Goal: Task Accomplishment & Management: Use online tool/utility

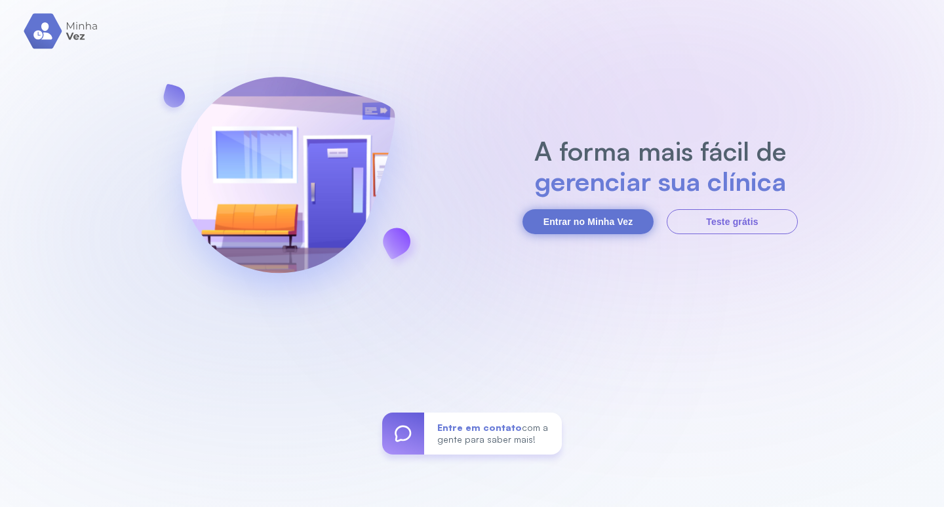
click at [584, 224] on button "Entrar no Minha Vez" at bounding box center [587, 221] width 131 height 25
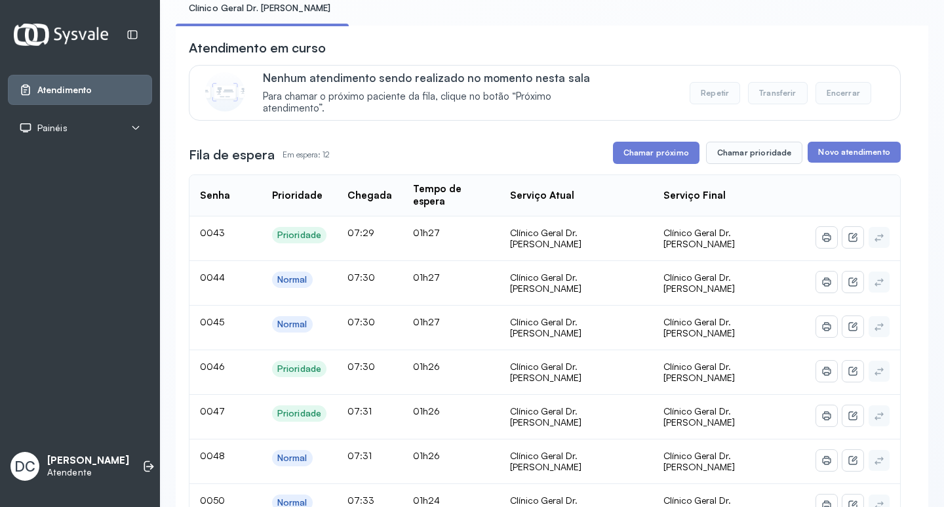
scroll to position [131, 0]
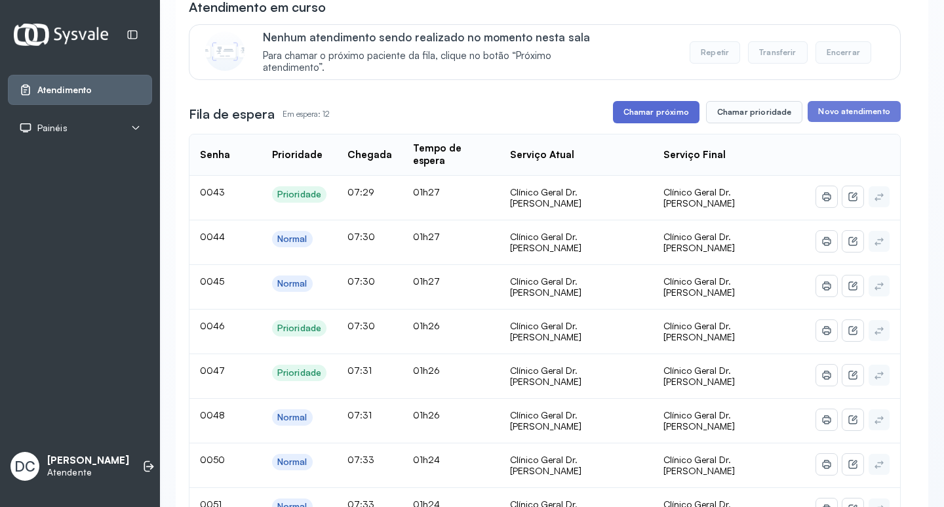
click at [667, 123] on button "Chamar próximo" at bounding box center [656, 112] width 87 height 22
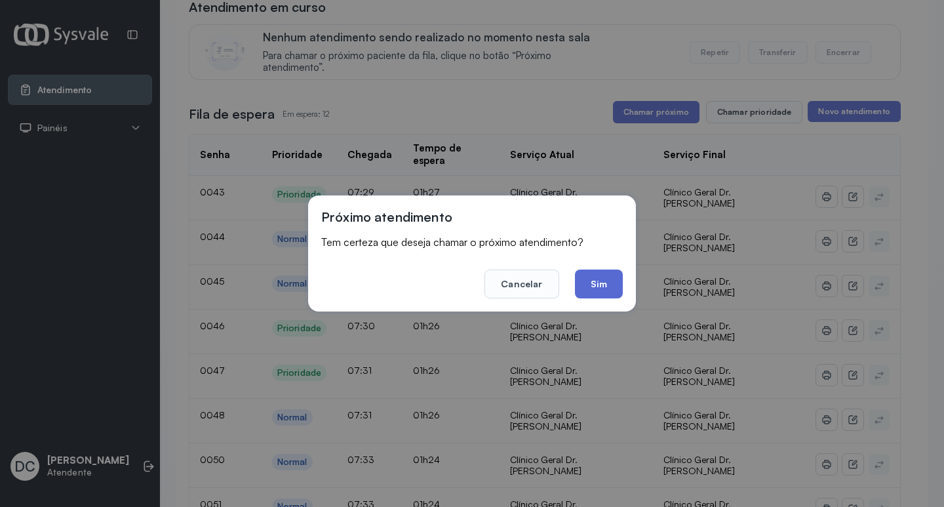
click at [606, 292] on button "Sim" at bounding box center [599, 283] width 48 height 29
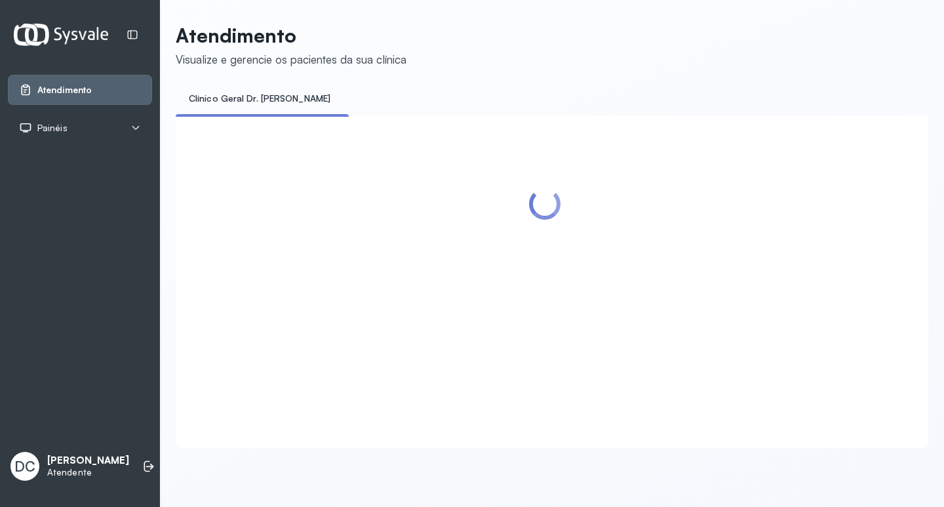
scroll to position [0, 0]
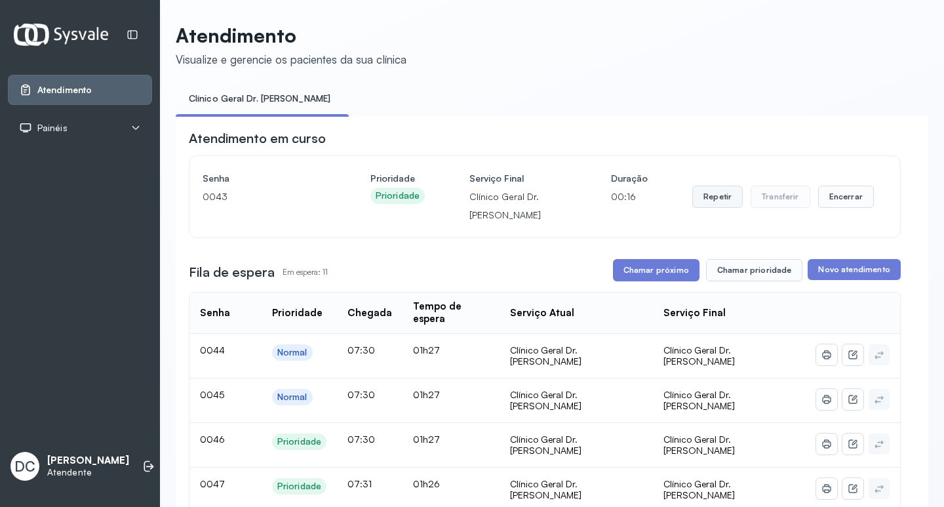
click at [703, 197] on button "Repetir" at bounding box center [717, 197] width 50 height 22
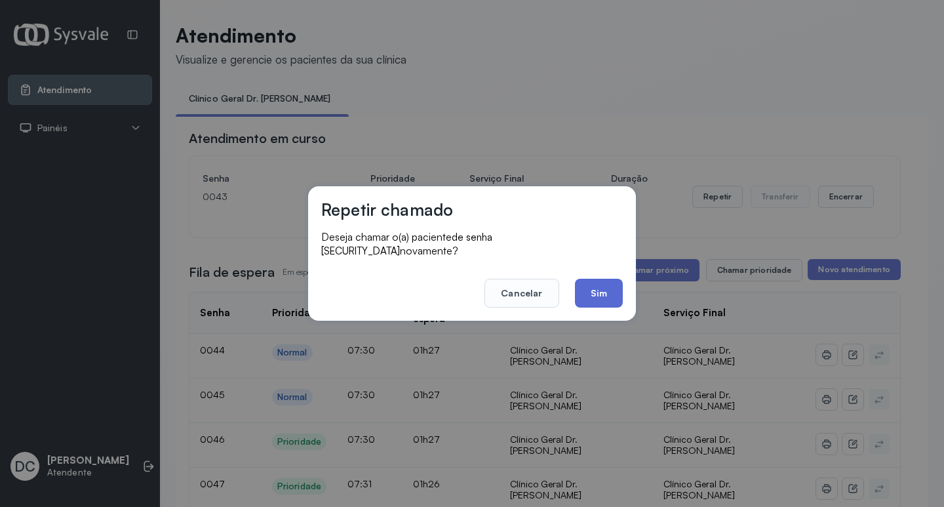
click at [617, 283] on button "Sim" at bounding box center [599, 293] width 48 height 29
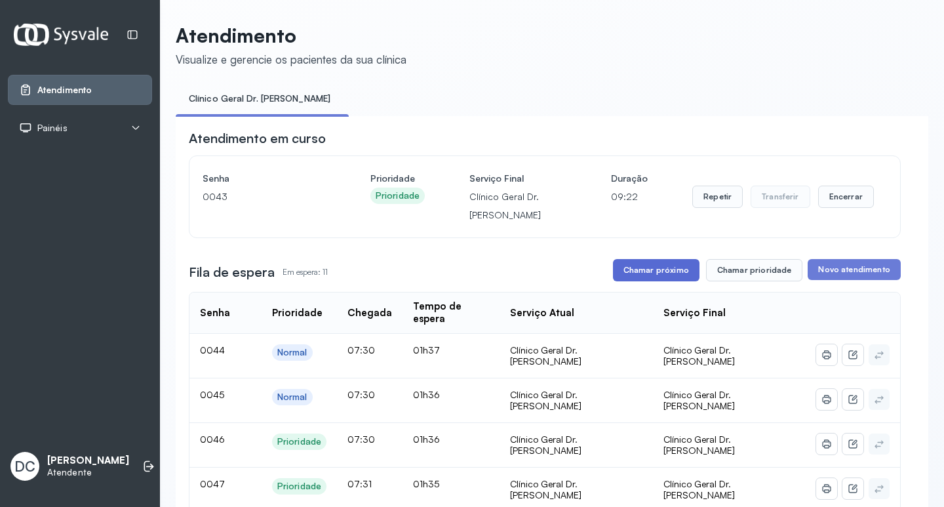
click at [657, 277] on button "Chamar próximo" at bounding box center [656, 270] width 87 height 22
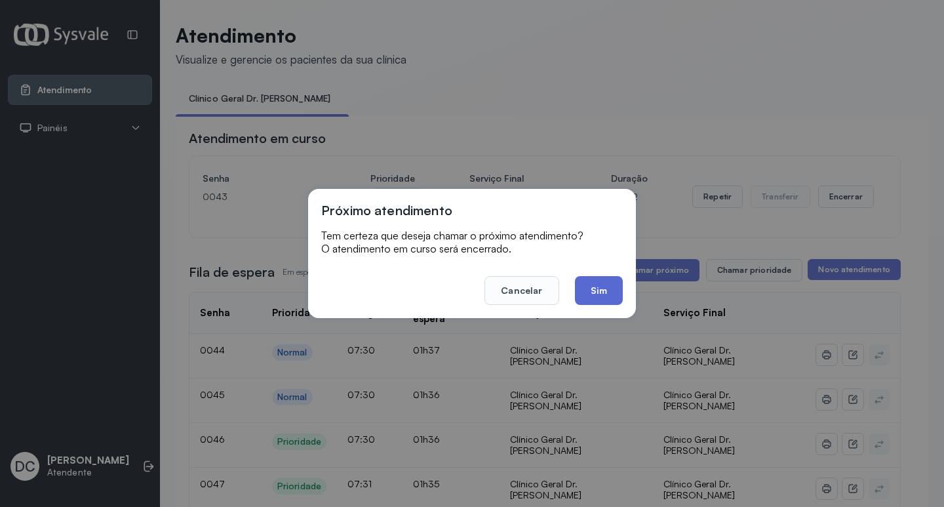
click at [608, 294] on button "Sim" at bounding box center [599, 290] width 48 height 29
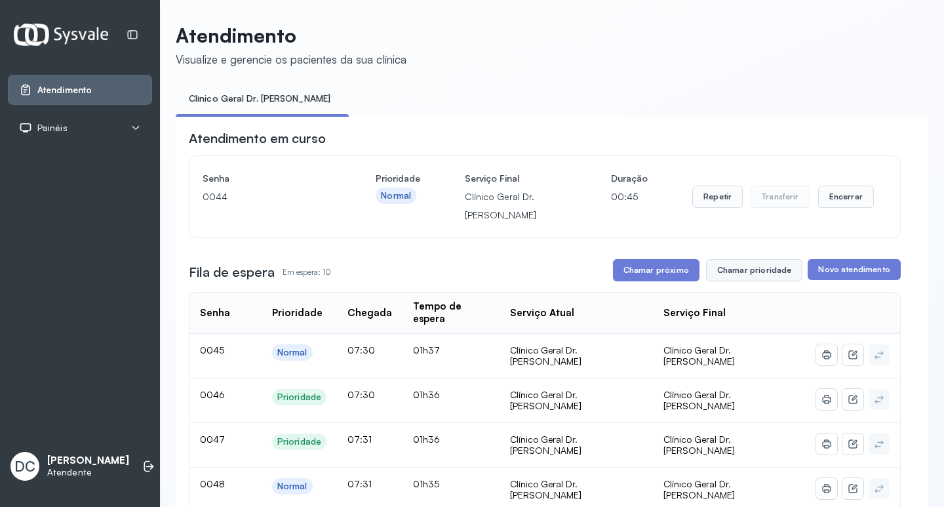
click at [726, 272] on button "Chamar prioridade" at bounding box center [754, 270] width 97 height 22
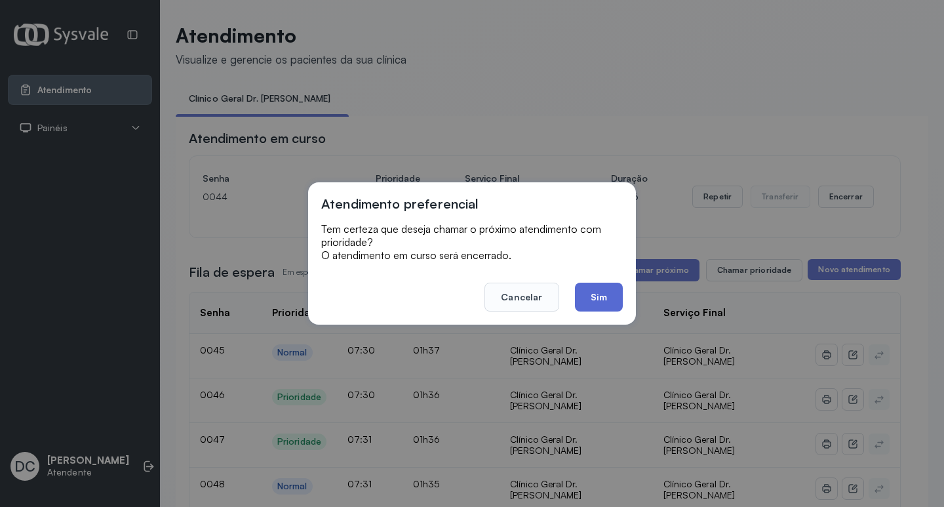
click at [599, 292] on button "Sim" at bounding box center [599, 297] width 48 height 29
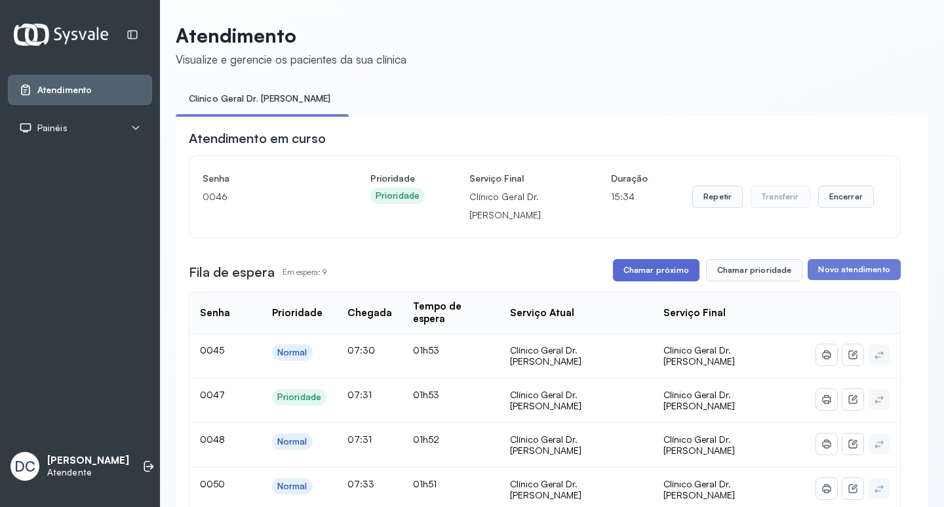
click at [646, 277] on button "Chamar próximo" at bounding box center [656, 270] width 87 height 22
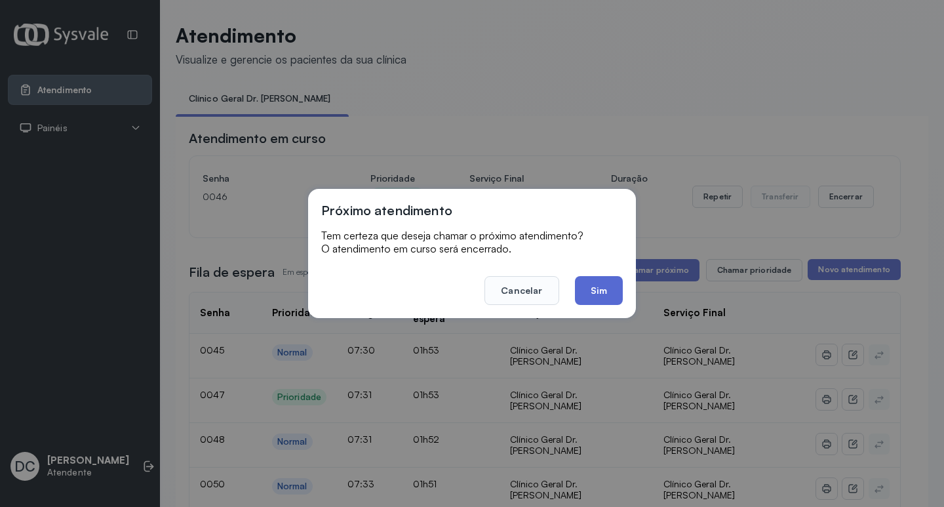
click at [593, 286] on button "Sim" at bounding box center [599, 290] width 48 height 29
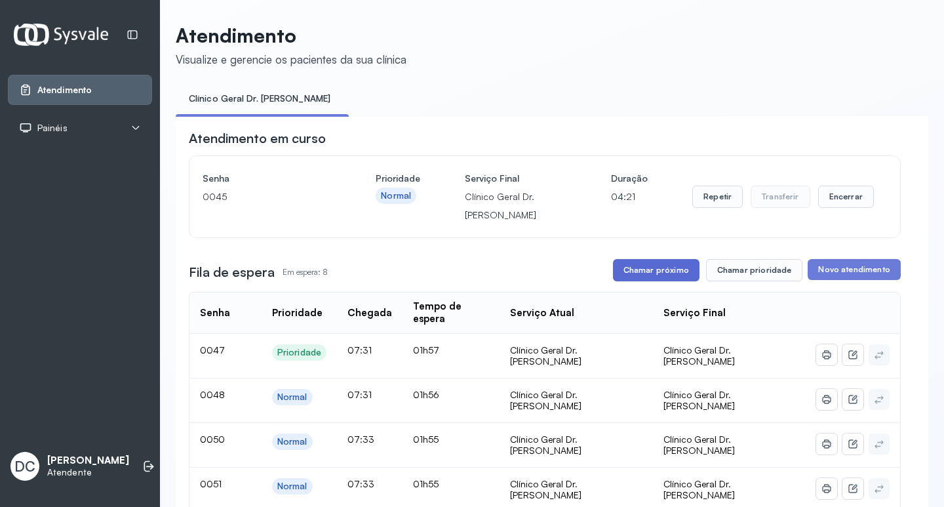
click at [653, 271] on button "Chamar próximo" at bounding box center [656, 270] width 87 height 22
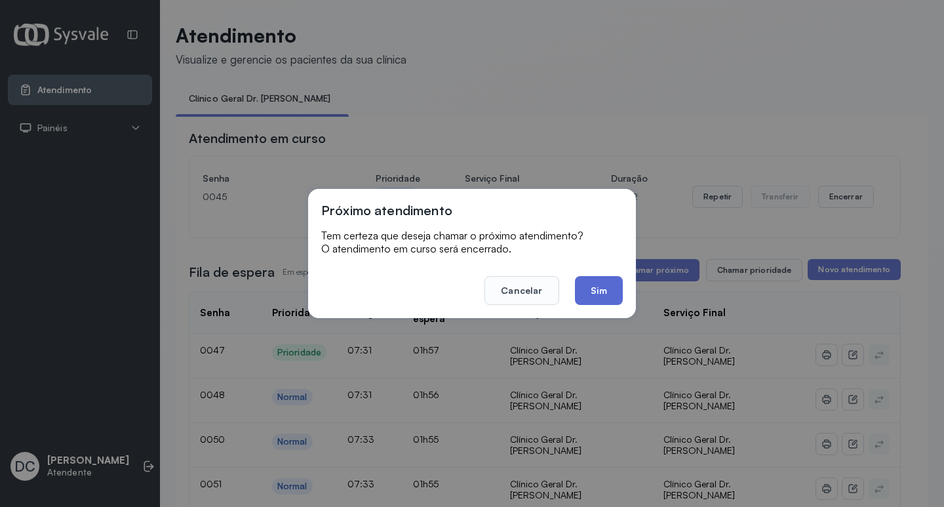
click at [605, 286] on button "Sim" at bounding box center [599, 290] width 48 height 29
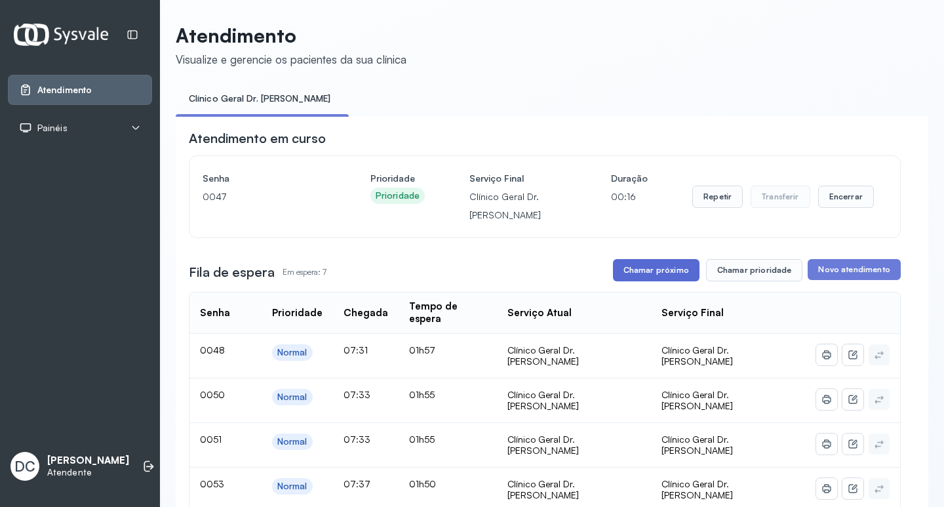
click at [675, 271] on button "Chamar próximo" at bounding box center [656, 270] width 87 height 22
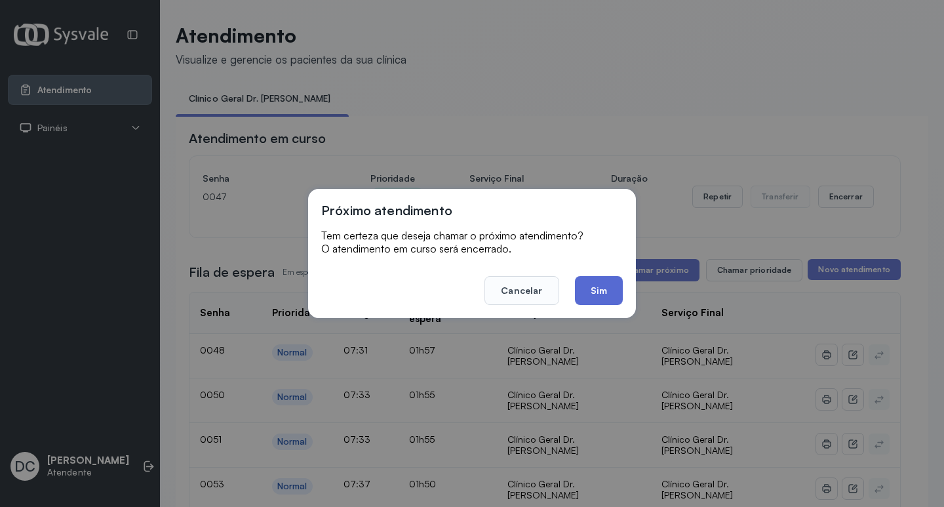
click at [602, 283] on button "Sim" at bounding box center [599, 290] width 48 height 29
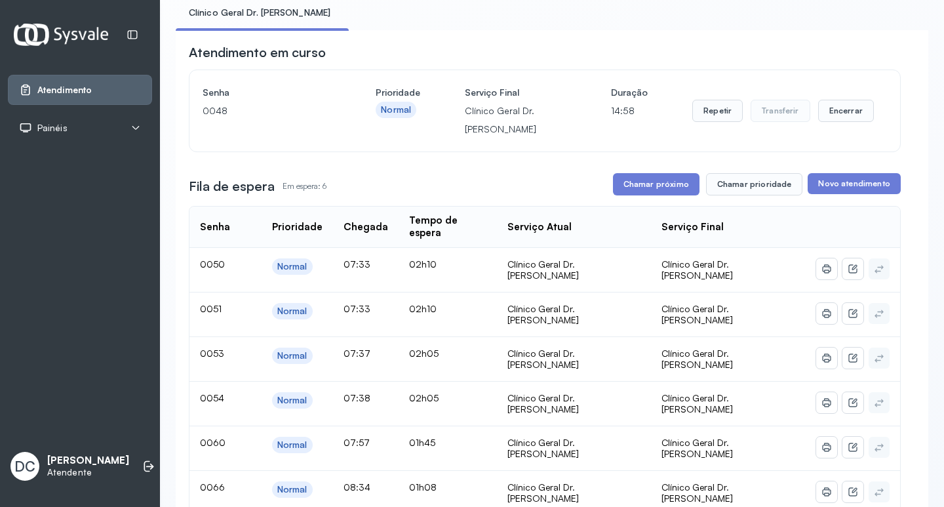
scroll to position [197, 0]
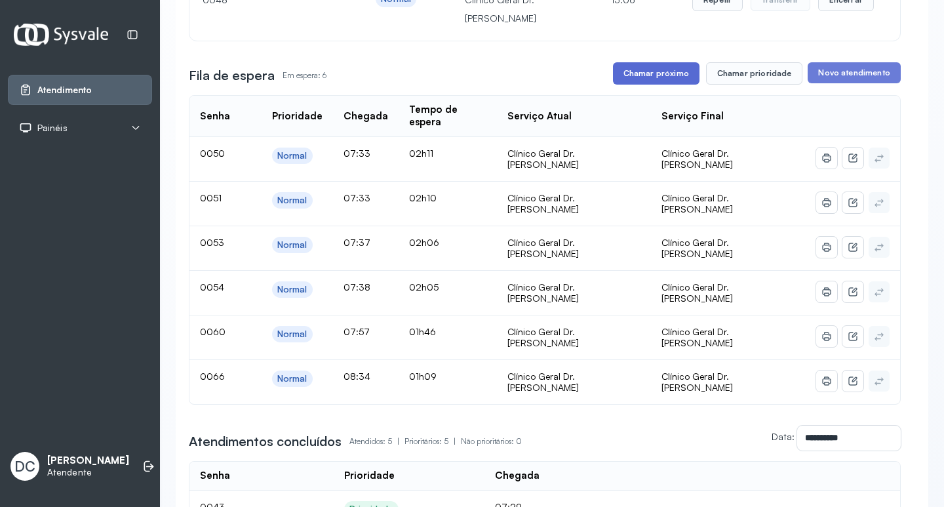
click at [646, 85] on button "Chamar próximo" at bounding box center [656, 73] width 87 height 22
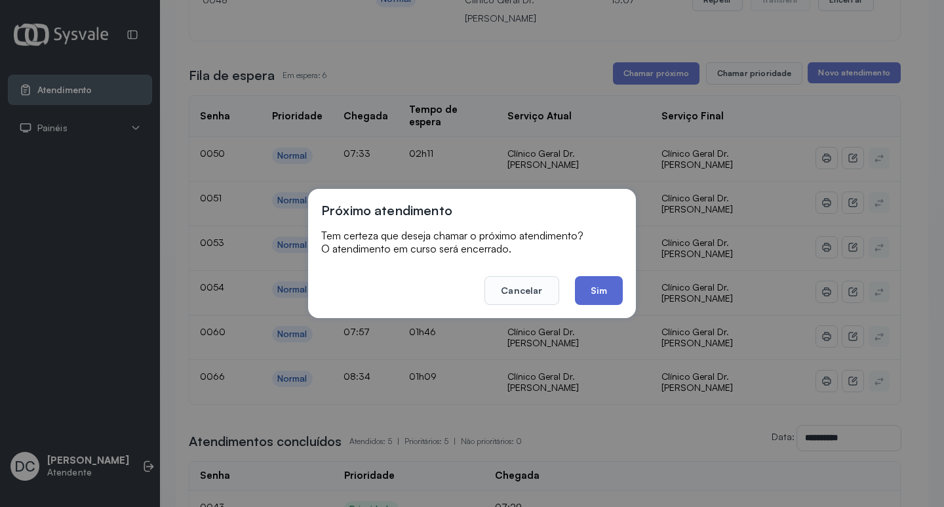
click at [613, 283] on button "Sim" at bounding box center [599, 290] width 48 height 29
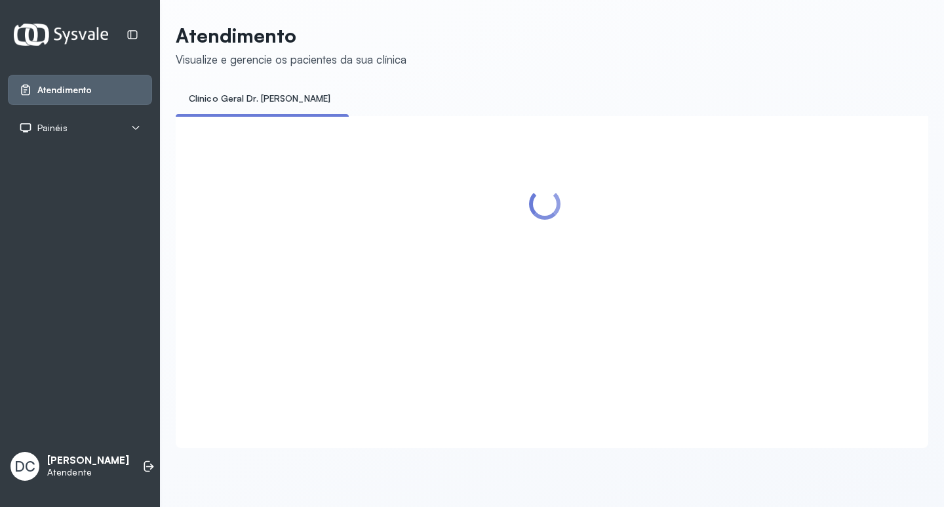
scroll to position [0, 0]
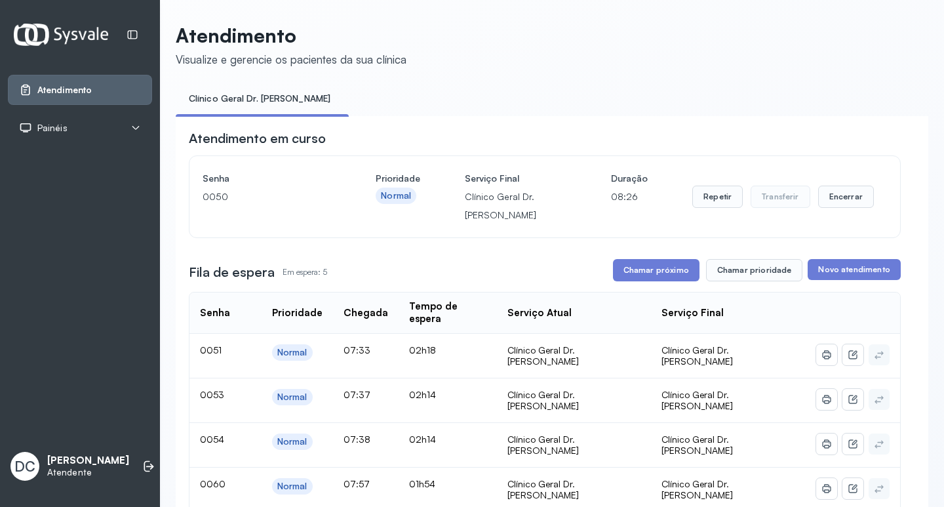
click at [616, 259] on div "**********" at bounding box center [545, 499] width 712 height 741
click at [620, 269] on button "Chamar próximo" at bounding box center [656, 270] width 87 height 22
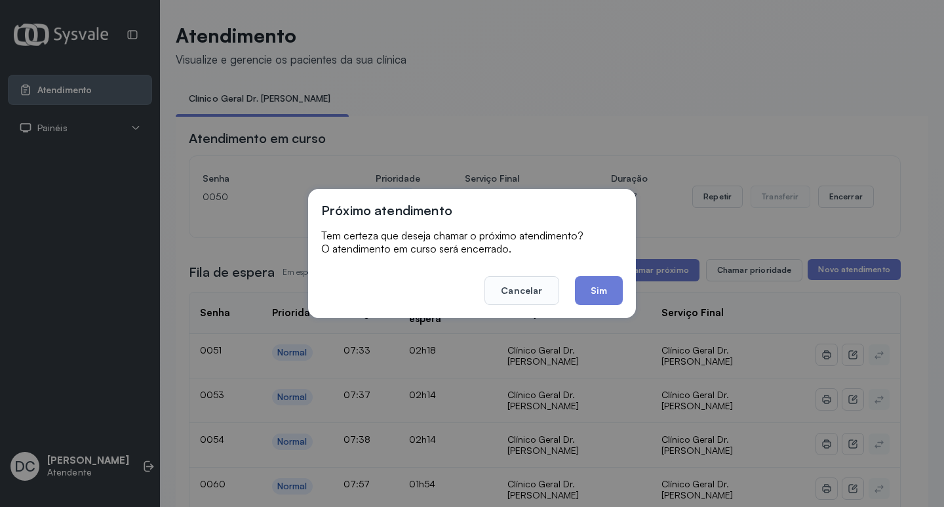
click at [601, 293] on button "Sim" at bounding box center [599, 290] width 48 height 29
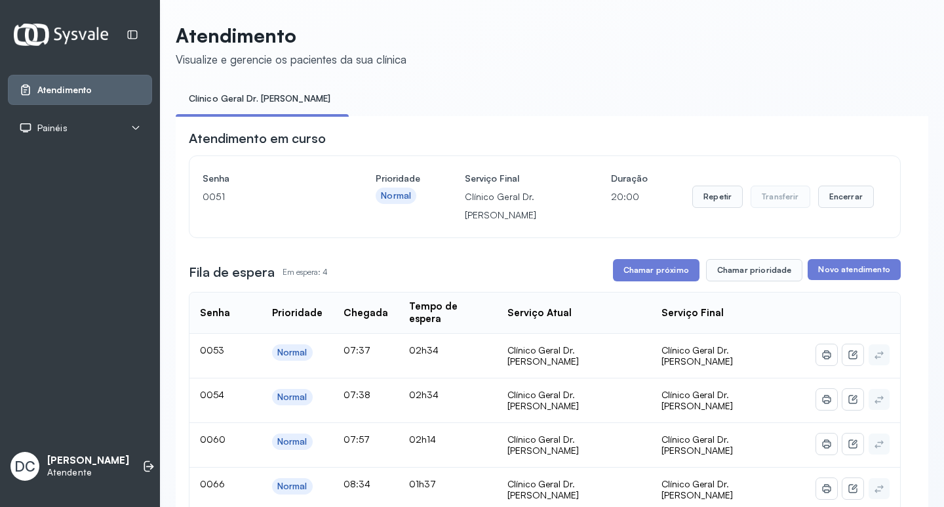
click at [640, 287] on div "**********" at bounding box center [545, 496] width 712 height 734
click at [639, 276] on button "Chamar próximo" at bounding box center [656, 270] width 87 height 22
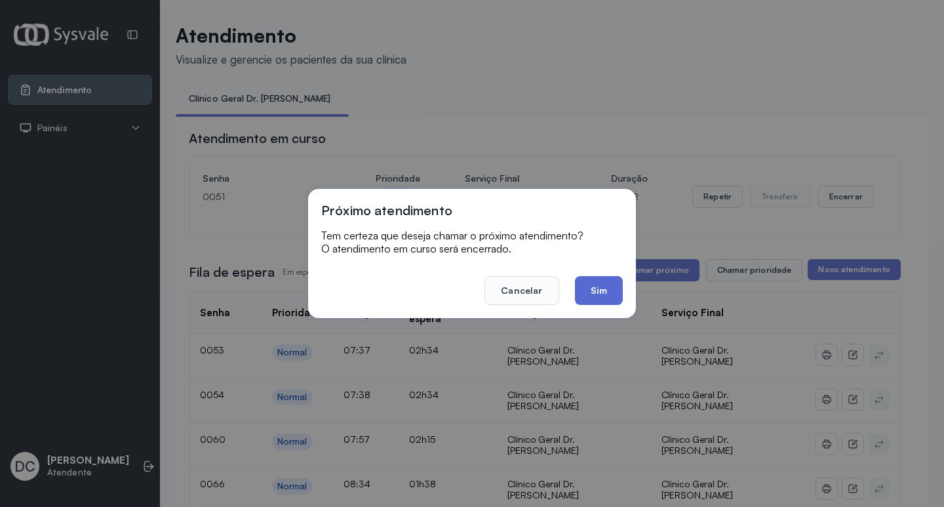
click at [575, 292] on footer "Cancelar Sim" at bounding box center [472, 281] width 302 height 47
click at [588, 292] on button "Sim" at bounding box center [599, 290] width 48 height 29
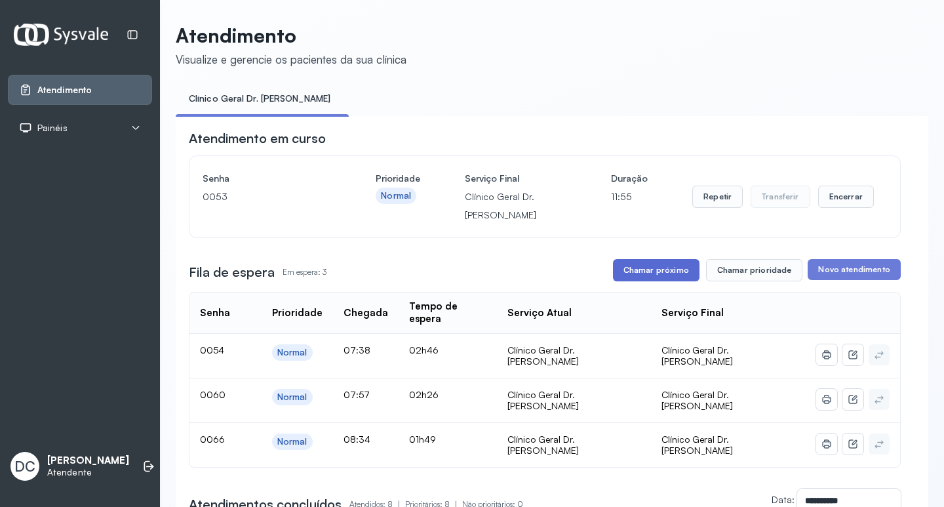
click at [636, 267] on button "Chamar próximo" at bounding box center [656, 270] width 87 height 22
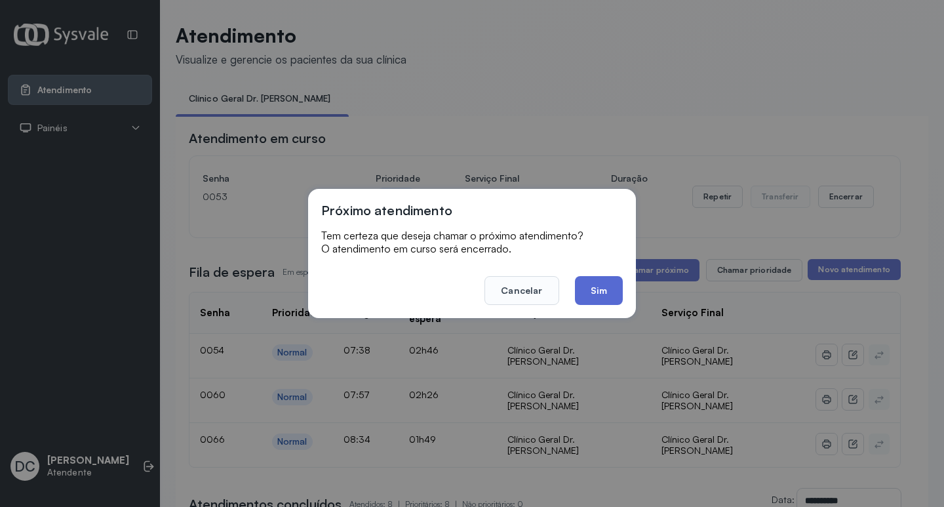
click at [601, 296] on button "Sim" at bounding box center [599, 290] width 48 height 29
